Goal: Transaction & Acquisition: Register for event/course

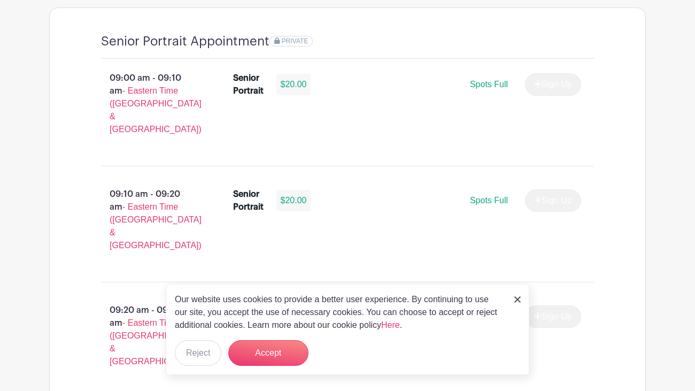
scroll to position [784, 0]
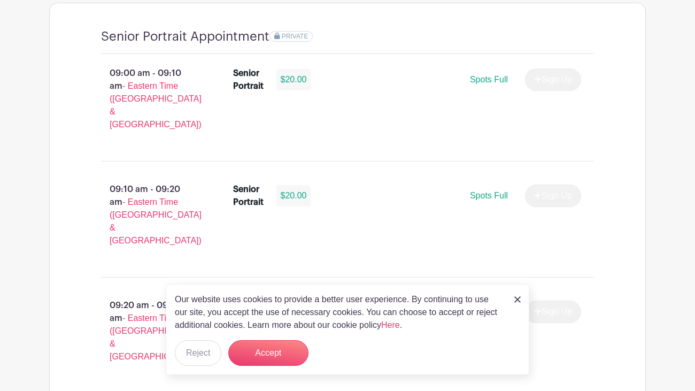
click at [517, 300] on img at bounding box center [518, 299] width 6 height 6
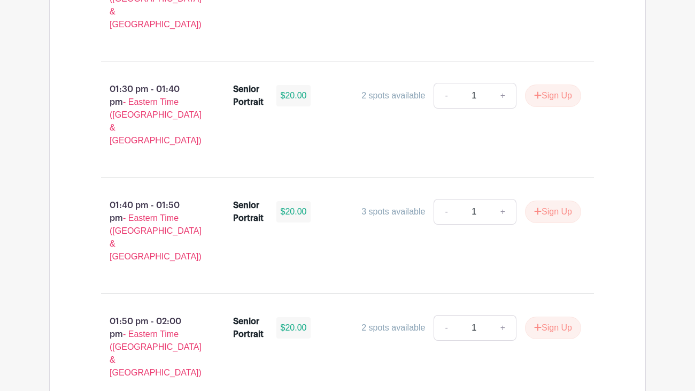
scroll to position [3267, 0]
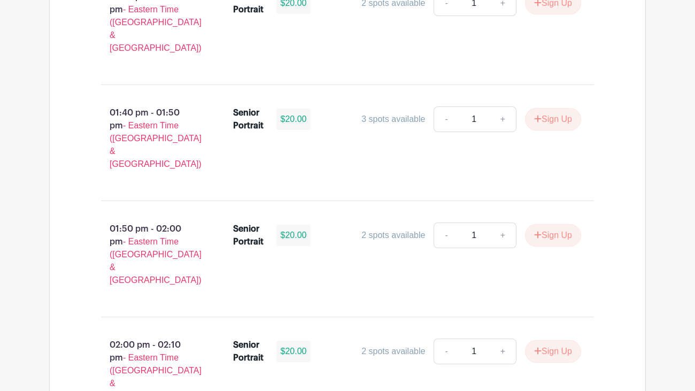
scroll to position [3267, 0]
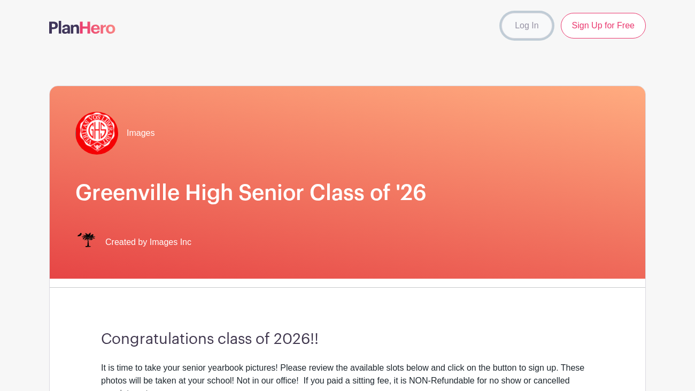
click at [532, 20] on link "Log In" at bounding box center [527, 26] width 50 height 26
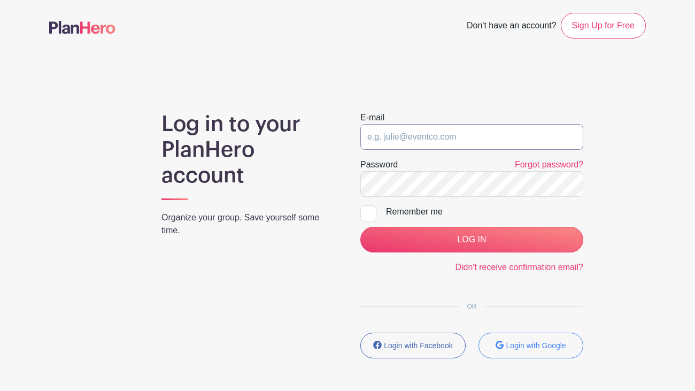
click at [435, 132] on input "email" at bounding box center [471, 137] width 223 height 26
click at [542, 335] on button "Login with Google" at bounding box center [531, 346] width 105 height 26
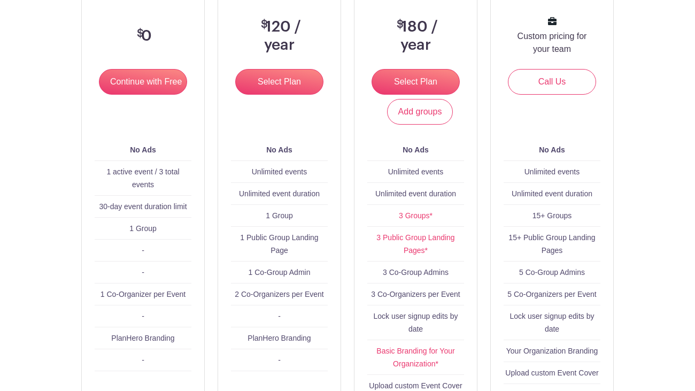
scroll to position [188, 0]
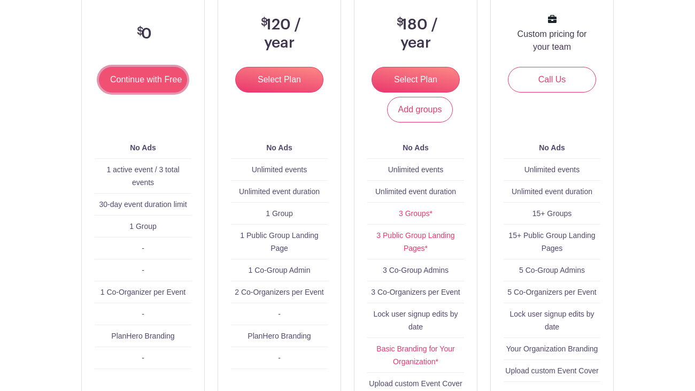
click at [138, 86] on input "Continue with Free" at bounding box center [143, 80] width 88 height 26
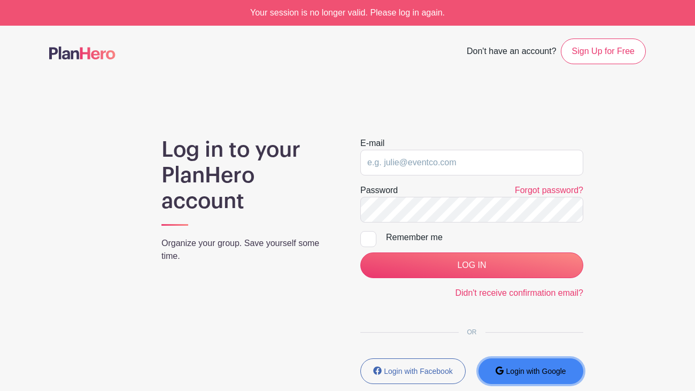
click at [535, 363] on button "Login with Google" at bounding box center [531, 371] width 105 height 26
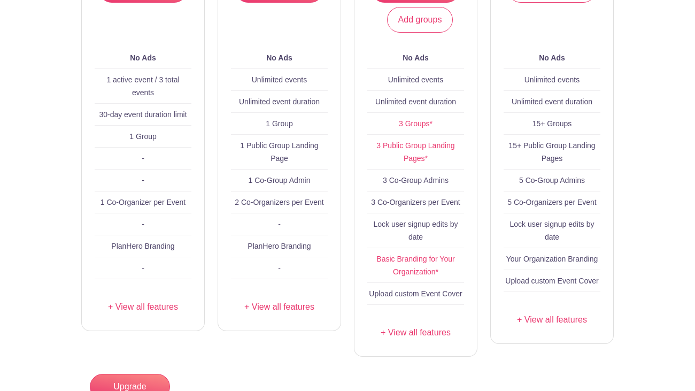
scroll to position [352, 0]
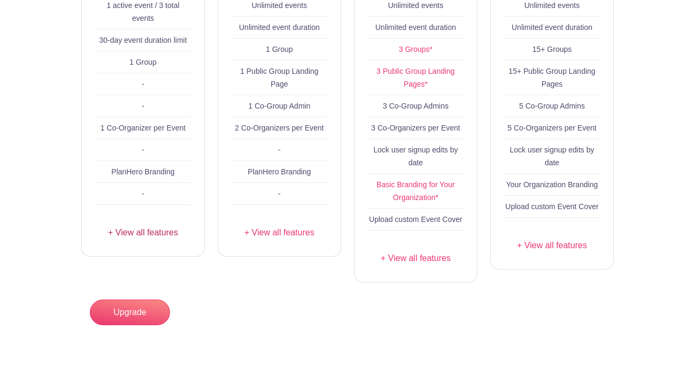
click at [159, 236] on link "+ View all features" at bounding box center [143, 232] width 97 height 13
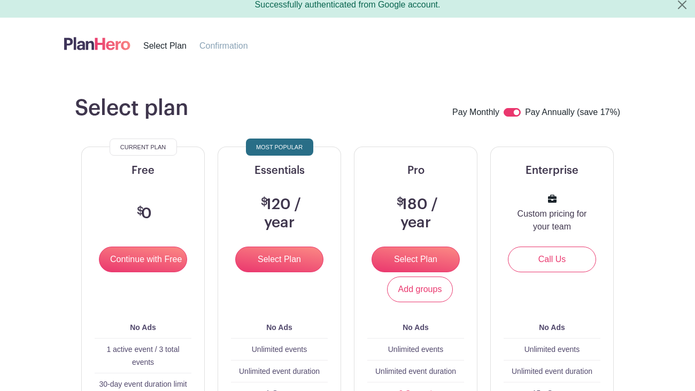
scroll to position [7, 0]
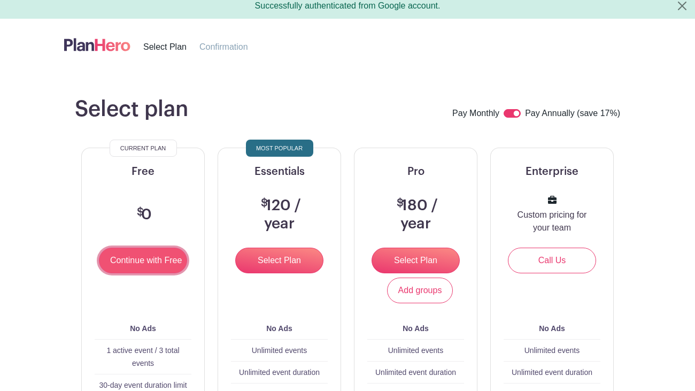
click at [133, 265] on input "Continue with Free" at bounding box center [143, 261] width 88 height 26
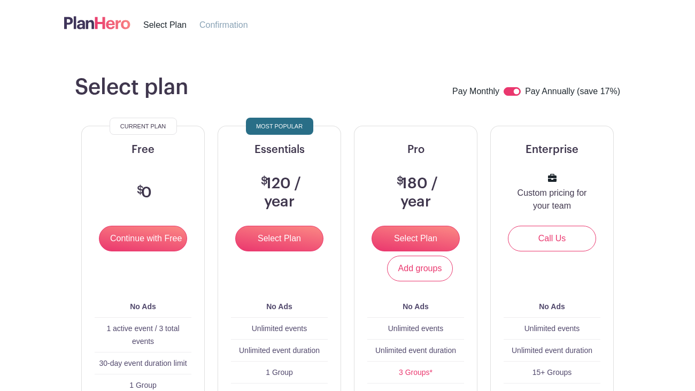
scroll to position [0, 0]
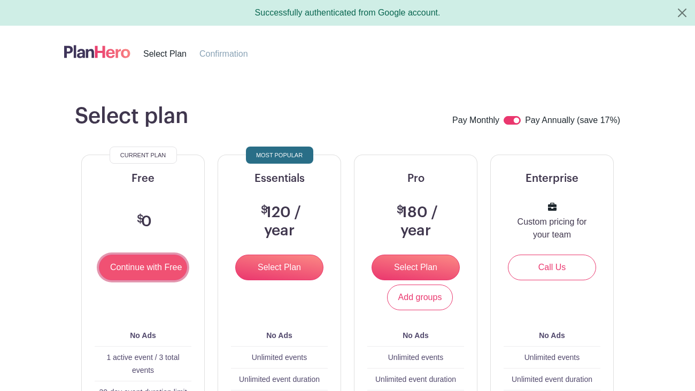
click at [156, 262] on input "Continue with Free" at bounding box center [143, 268] width 88 height 26
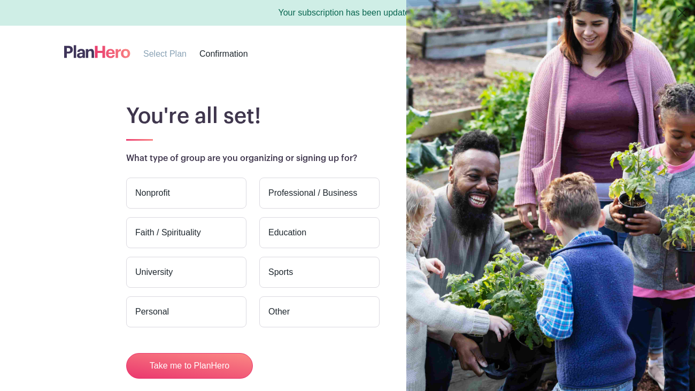
click at [88, 213] on div "You're all set! What type of group are you organizing or signing up for? Nonpro…" at bounding box center [360, 240] width 571 height 275
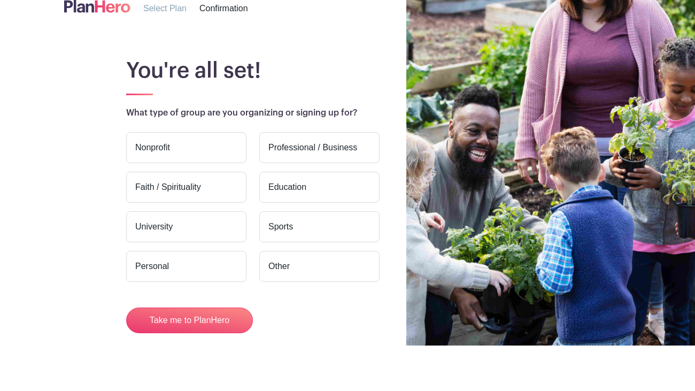
scroll to position [53, 0]
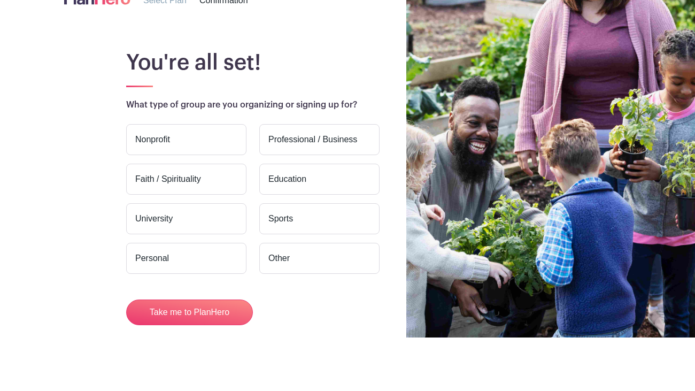
click at [164, 252] on label "Personal" at bounding box center [186, 258] width 120 height 31
click at [0, 0] on input "Personal" at bounding box center [0, 0] width 0 height 0
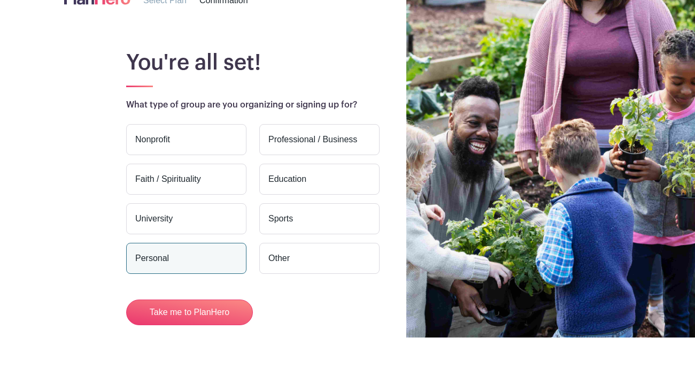
scroll to position [0, 0]
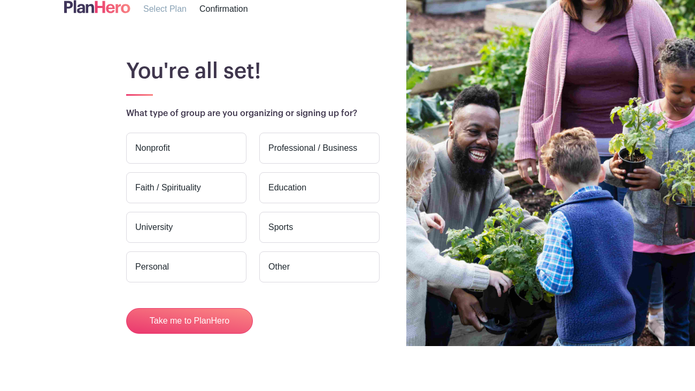
scroll to position [53, 0]
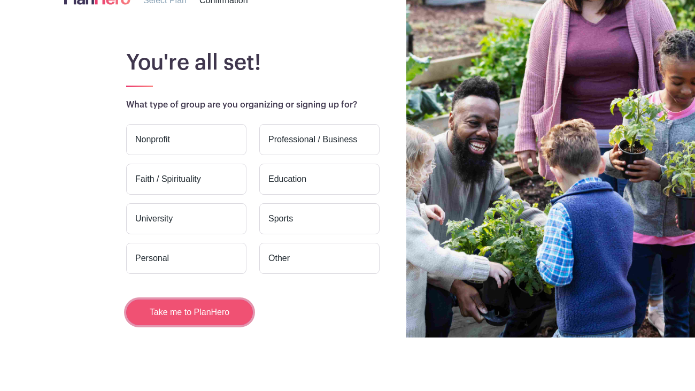
click at [185, 301] on button "Take me to PlanHero" at bounding box center [189, 313] width 127 height 26
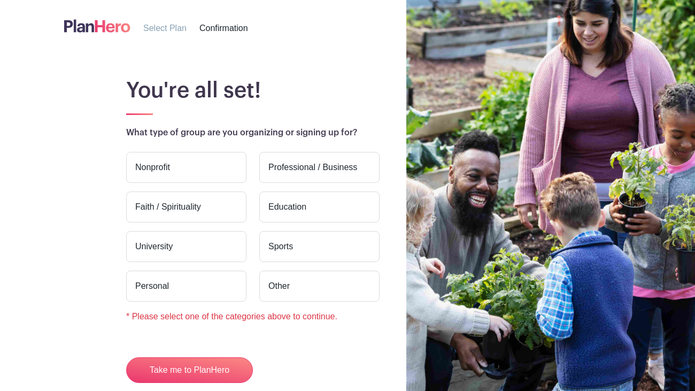
click at [286, 282] on label "Other" at bounding box center [319, 286] width 120 height 31
click at [0, 0] on input "Other" at bounding box center [0, 0] width 0 height 0
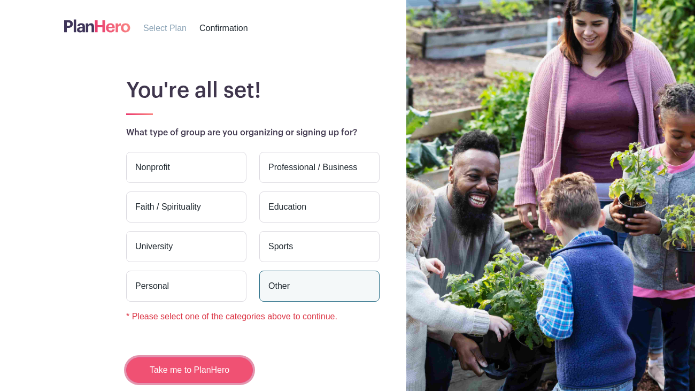
click at [229, 360] on button "Take me to PlanHero" at bounding box center [189, 370] width 127 height 26
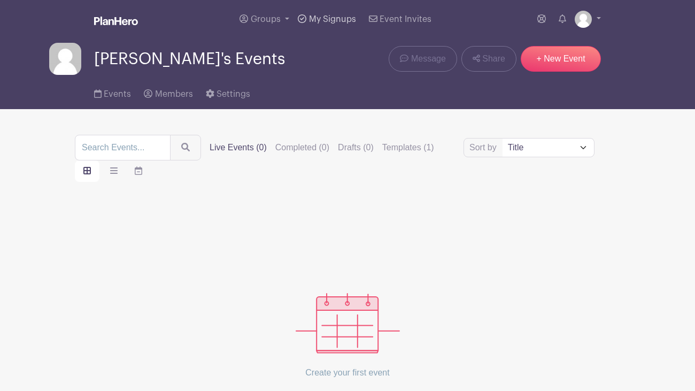
click at [328, 11] on link "My Signups" at bounding box center [327, 19] width 66 height 39
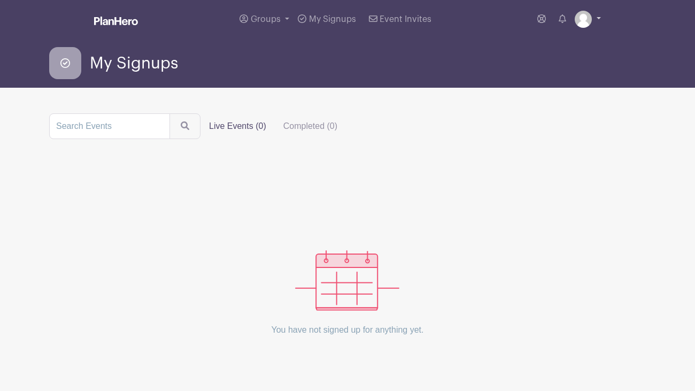
click at [575, 24] on link at bounding box center [588, 19] width 26 height 17
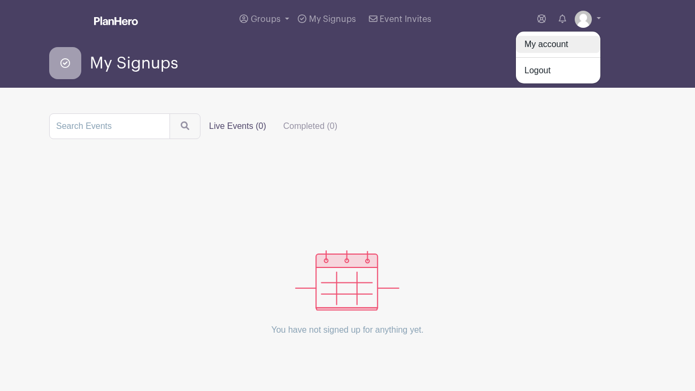
click at [559, 48] on link "My account" at bounding box center [558, 44] width 85 height 17
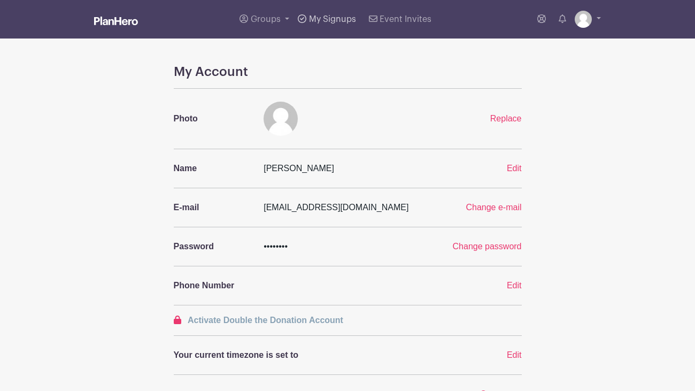
click at [348, 22] on span "My Signups" at bounding box center [332, 19] width 47 height 9
